Goal: Task Accomplishment & Management: Manage account settings

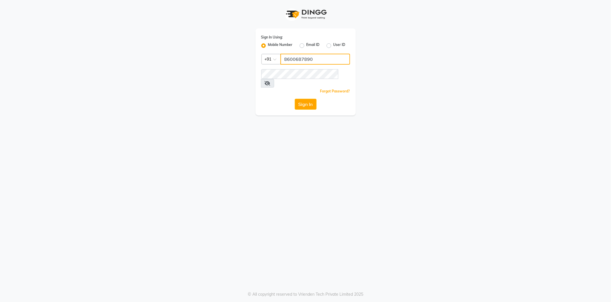
click at [309, 54] on input "8600687890" at bounding box center [316, 59] width 70 height 11
type input "7038168547"
click at [227, 76] on div "Sign In Using: Mobile Number Email ID User ID Country Code × +91 7038168547 Rem…" at bounding box center [305, 57] width 327 height 115
click at [229, 84] on div "Sign In Using: Mobile Number Email ID User ID Country Code × +91 7038168547 Rem…" at bounding box center [305, 57] width 327 height 115
click at [247, 84] on div "Sign In Using: Mobile Number Email ID User ID Country Code × +91 7038168547 Rem…" at bounding box center [305, 57] width 327 height 115
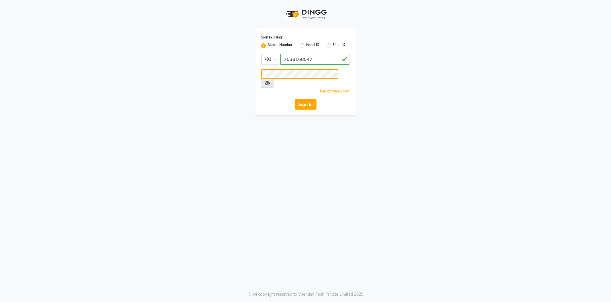
click at [295, 99] on button "Sign In" at bounding box center [306, 104] width 22 height 11
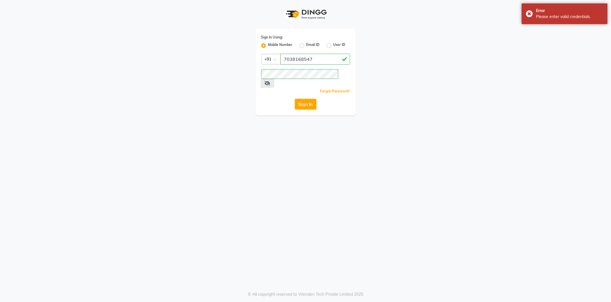
click at [271, 81] on icon at bounding box center [268, 83] width 6 height 5
click at [270, 81] on icon at bounding box center [267, 83] width 5 height 5
click at [226, 73] on div "Sign In Using: Mobile Number Email ID User ID Country Code × +91 7038168547 Rem…" at bounding box center [305, 57] width 327 height 115
click at [295, 99] on button "Sign In" at bounding box center [306, 104] width 22 height 11
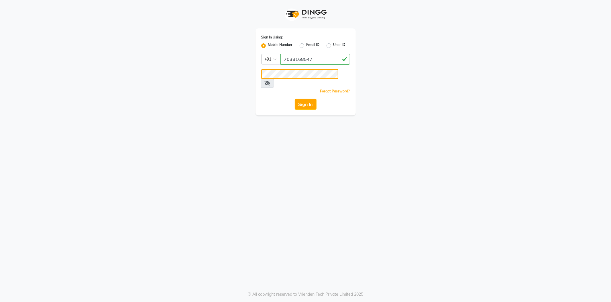
click at [295, 99] on button "Sign In" at bounding box center [306, 104] width 22 height 11
